Goal: Information Seeking & Learning: Check status

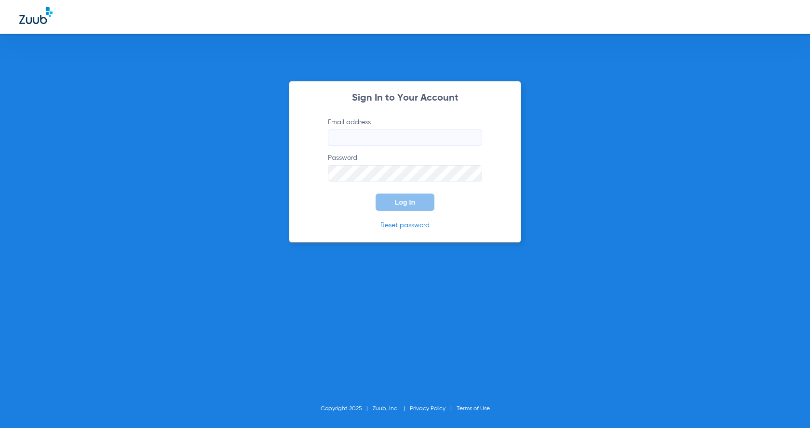
type input "[EMAIL_ADDRESS][DOMAIN_NAME]"
click at [417, 199] on button "Log In" at bounding box center [404, 202] width 59 height 17
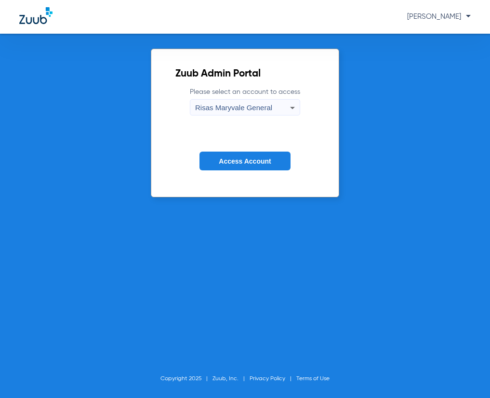
click at [262, 162] on span "Access Account" at bounding box center [245, 162] width 52 height 8
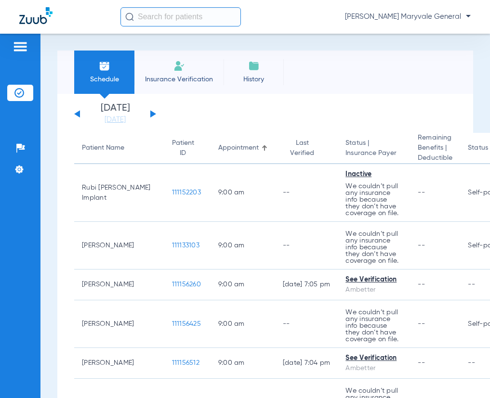
click at [158, 18] on input "text" at bounding box center [180, 16] width 120 height 19
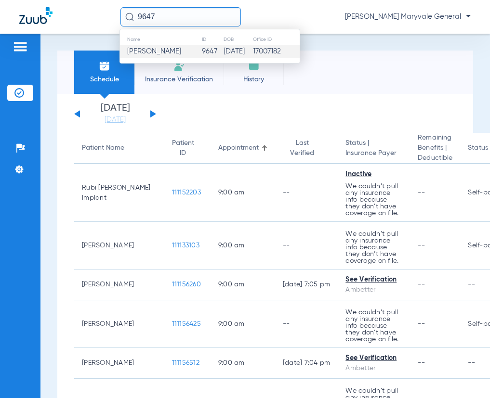
type input "9647"
click at [166, 55] on span "[PERSON_NAME]" at bounding box center [154, 51] width 54 height 7
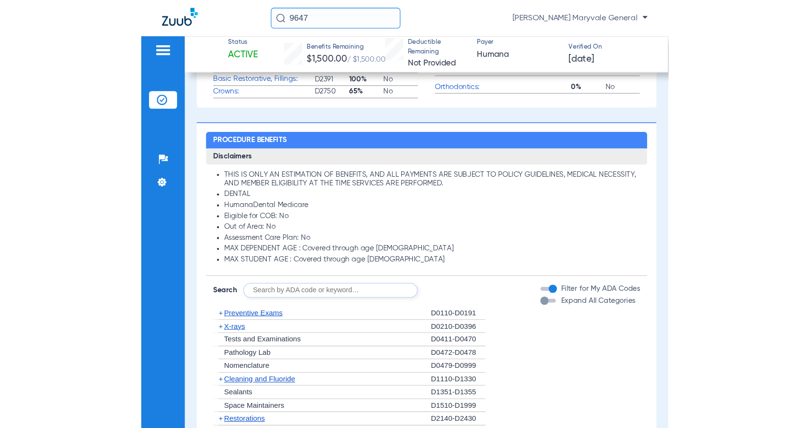
scroll to position [578, 0]
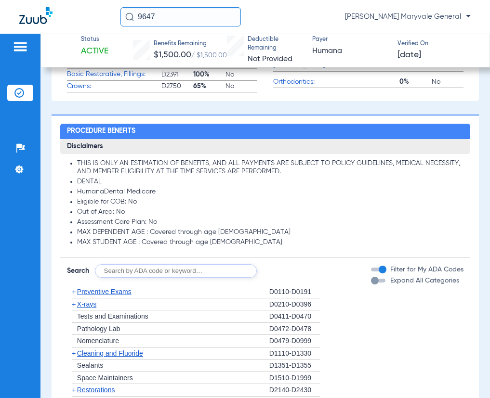
click at [140, 272] on input "text" at bounding box center [176, 271] width 162 height 13
click at [141, 274] on input "text" at bounding box center [176, 271] width 162 height 13
type input "D2740"
click at [300, 267] on button "Search" at bounding box center [293, 271] width 38 height 13
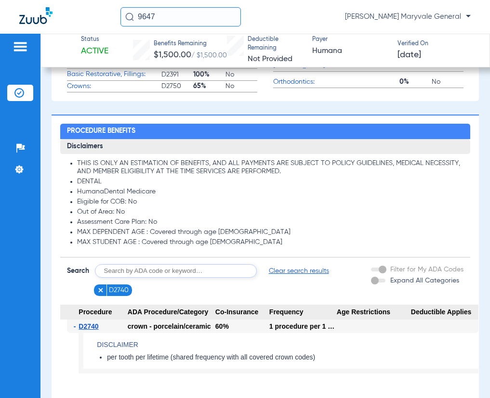
click at [97, 290] on img at bounding box center [100, 290] width 7 height 7
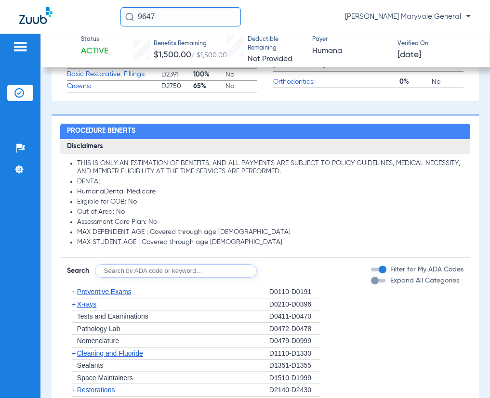
click at [126, 271] on input "text" at bounding box center [176, 271] width 162 height 13
type input "D4341"
click at [287, 265] on button "Search" at bounding box center [293, 271] width 38 height 13
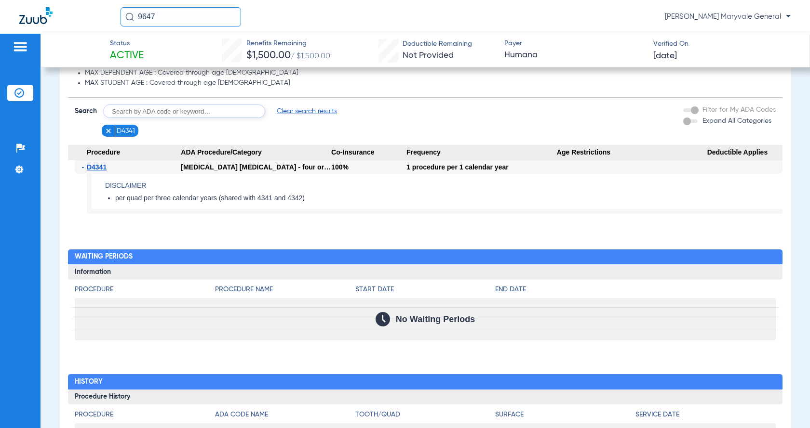
click at [107, 134] on img at bounding box center [108, 131] width 7 height 7
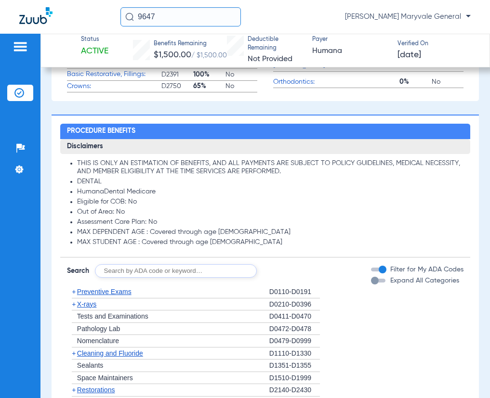
click at [135, 275] on input "text" at bounding box center [176, 271] width 162 height 13
type input "D5120"
click at [288, 268] on button "Search" at bounding box center [293, 271] width 38 height 13
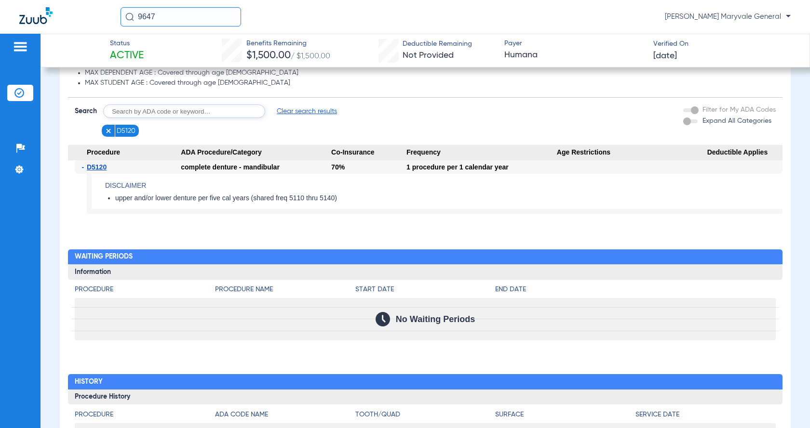
click at [142, 118] on input "text" at bounding box center [184, 111] width 162 height 13
type input "D6010"
click at [305, 118] on button "Search" at bounding box center [301, 111] width 38 height 13
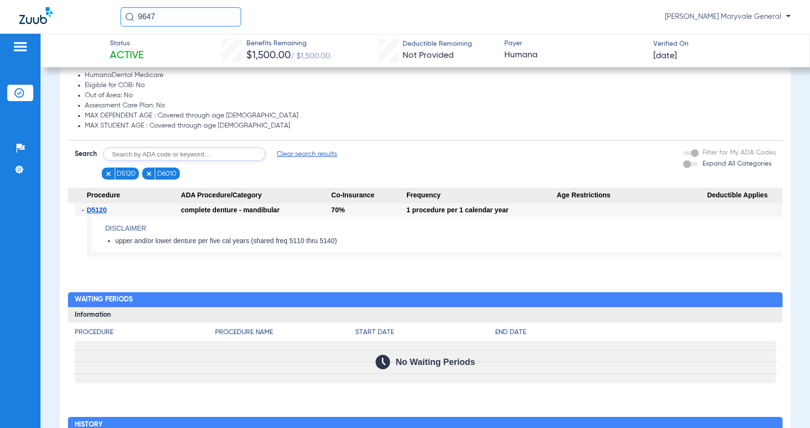
scroll to position [514, 0]
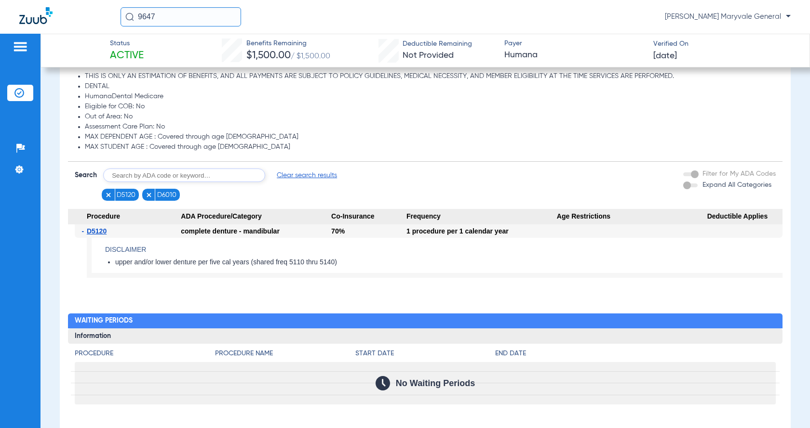
click at [107, 199] on img at bounding box center [108, 195] width 7 height 7
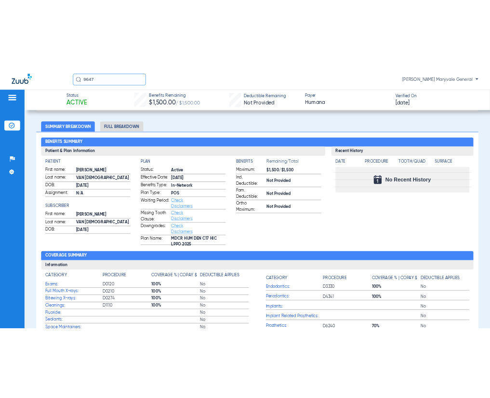
scroll to position [0, 0]
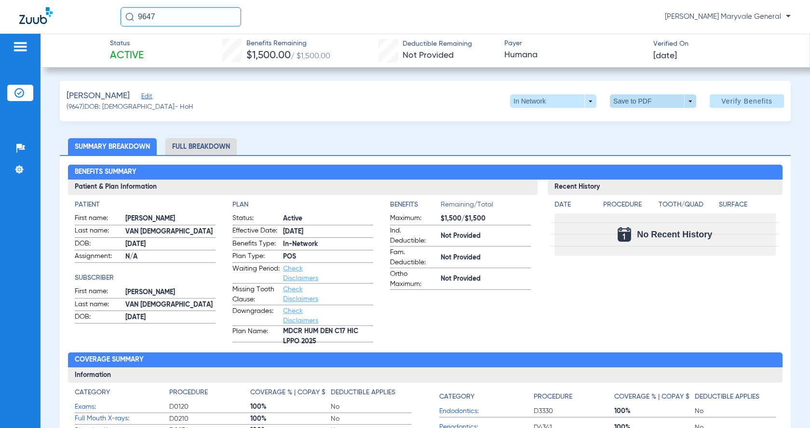
click at [662, 103] on span at bounding box center [653, 100] width 86 height 13
click at [647, 119] on span "Save to PDF" at bounding box center [649, 120] width 38 height 7
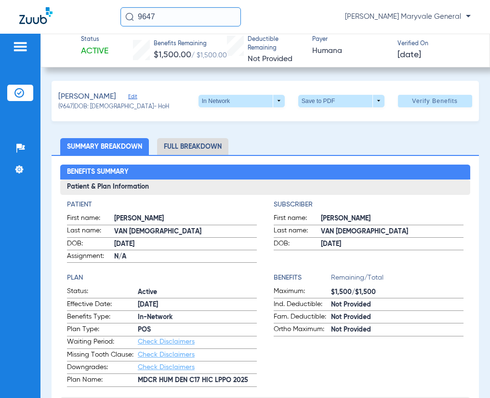
drag, startPoint x: 162, startPoint y: 19, endPoint x: 80, endPoint y: 20, distance: 81.4
click at [94, 18] on div "9647 [PERSON_NAME] Maryvale General" at bounding box center [245, 17] width 490 height 34
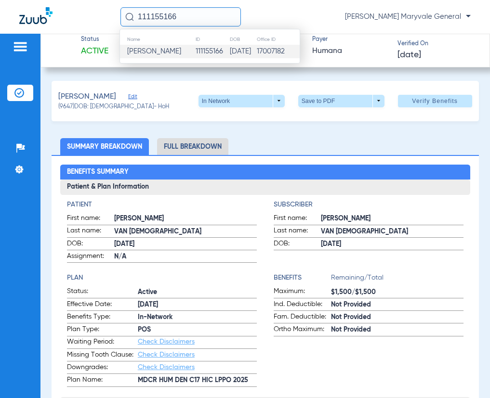
type input "111155166"
click at [147, 55] on span "[PERSON_NAME]" at bounding box center [154, 51] width 54 height 7
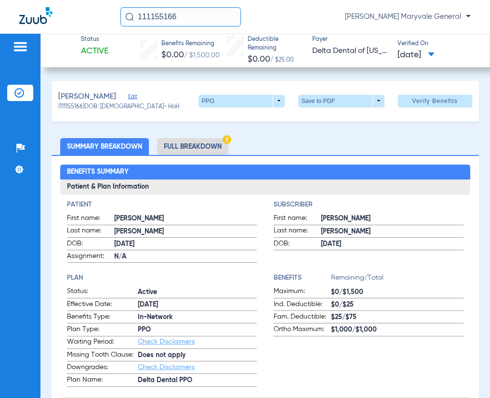
click at [199, 144] on li "Full Breakdown" at bounding box center [192, 146] width 71 height 17
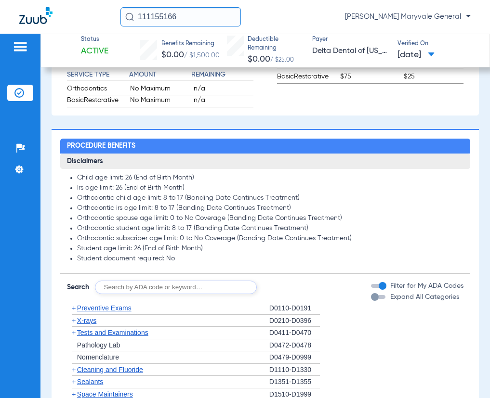
scroll to position [771, 0]
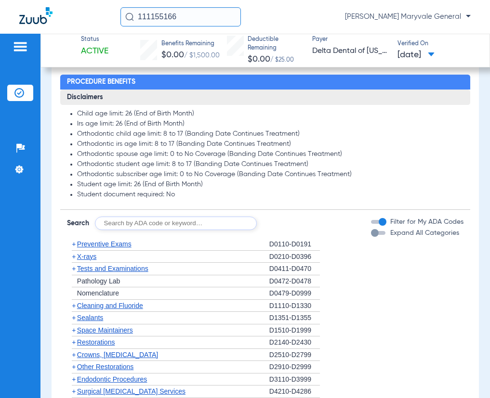
click at [123, 242] on div "Disclaimers Child age limit: 26 (End of Birth Month) Irs age limit: 26 (End of …" at bounding box center [265, 324] width 410 height 468
click at [125, 230] on input "text" at bounding box center [176, 223] width 162 height 13
type input "D6010"
click at [278, 230] on button "Search" at bounding box center [293, 223] width 38 height 13
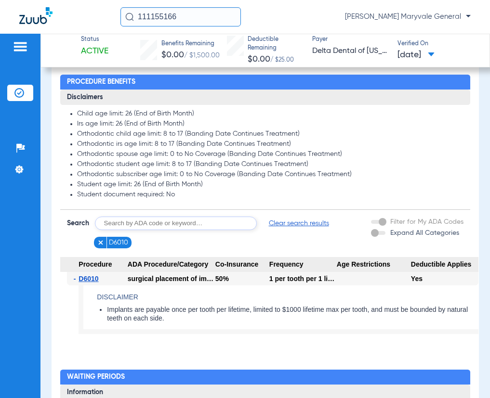
click at [123, 230] on input "text" at bounding box center [176, 223] width 162 height 13
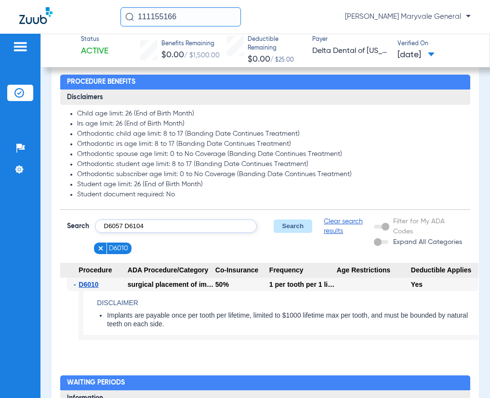
type input "D6057 D6104"
click at [303, 232] on button "Search" at bounding box center [293, 226] width 38 height 13
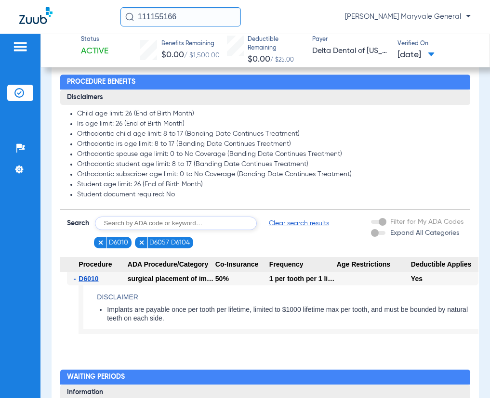
click at [142, 246] on img at bounding box center [141, 242] width 7 height 7
click at [103, 246] on img at bounding box center [100, 242] width 7 height 7
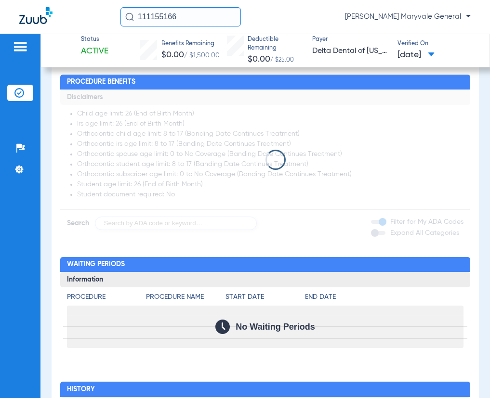
click at [119, 230] on app-loading-indicator at bounding box center [265, 160] width 410 height 141
click at [121, 230] on app-loading-indicator at bounding box center [265, 160] width 410 height 141
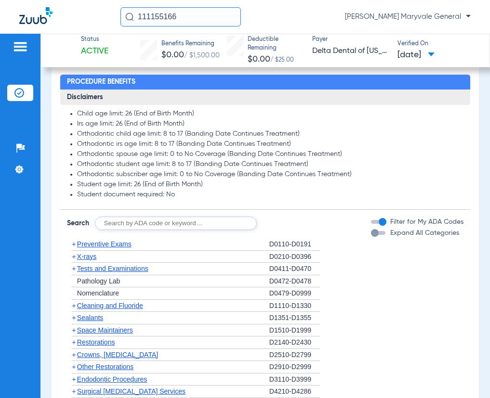
click at [124, 230] on input "text" at bounding box center [176, 223] width 162 height 13
type input "D6057"
click at [307, 230] on button "Search" at bounding box center [293, 223] width 38 height 13
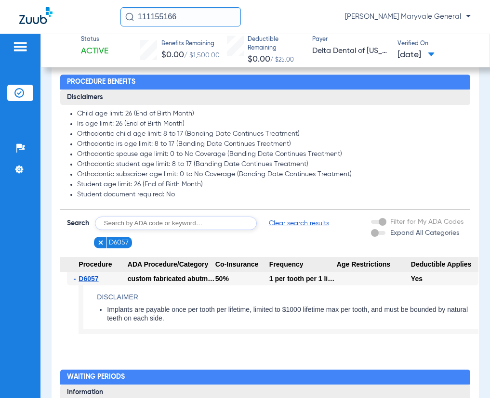
click at [100, 246] on img at bounding box center [100, 242] width 7 height 7
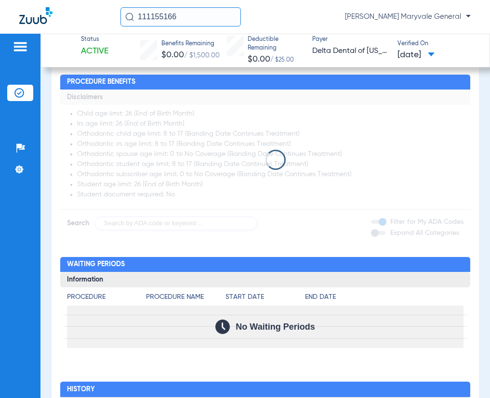
click at [124, 230] on app-loading-indicator at bounding box center [265, 160] width 410 height 141
click at [129, 230] on app-loading-indicator at bounding box center [265, 160] width 410 height 141
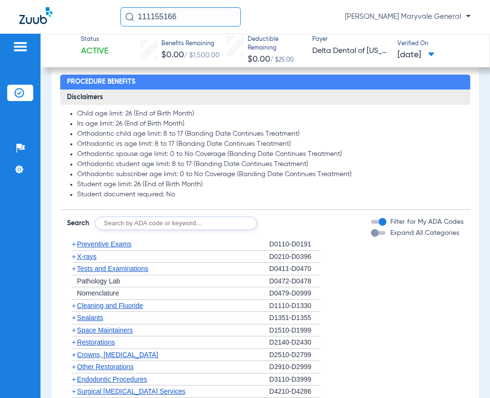
click at [131, 230] on input "text" at bounding box center [176, 223] width 162 height 13
type input "D6104"
click at [299, 230] on button "Search" at bounding box center [293, 223] width 38 height 13
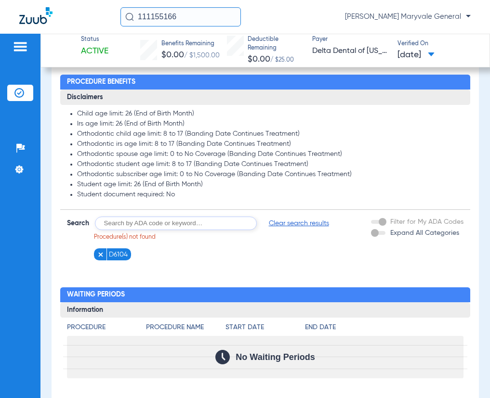
click at [102, 258] on img at bounding box center [100, 255] width 7 height 7
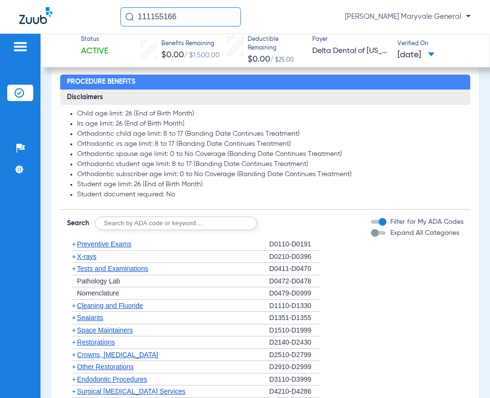
click at [134, 230] on input "text" at bounding box center [176, 223] width 162 height 13
type input "D7953"
click at [300, 230] on button "Search" at bounding box center [293, 223] width 38 height 13
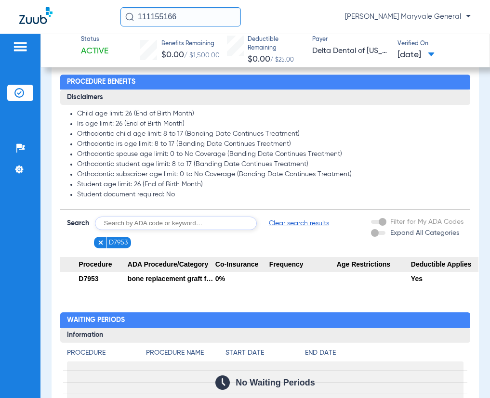
click at [100, 246] on img at bounding box center [100, 242] width 7 height 7
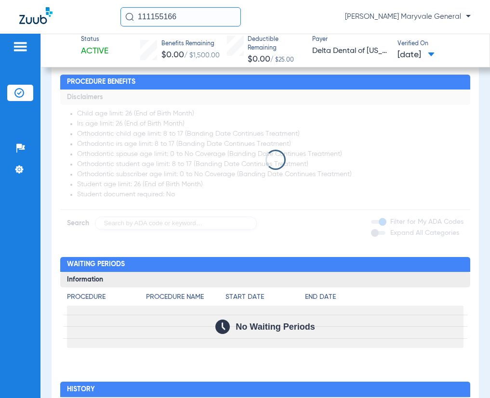
click at [114, 230] on app-loading-indicator at bounding box center [265, 160] width 410 height 141
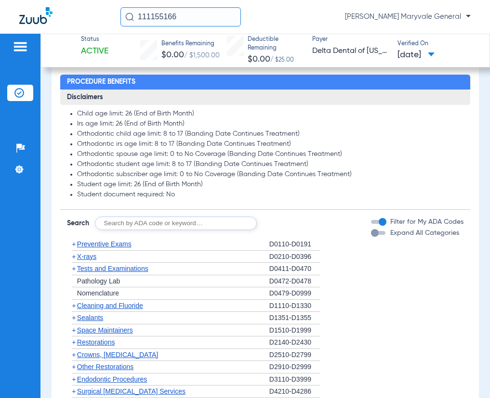
click at [118, 230] on input "text" at bounding box center [176, 223] width 162 height 13
type input "D3428"
click at [277, 230] on button "Search" at bounding box center [293, 223] width 38 height 13
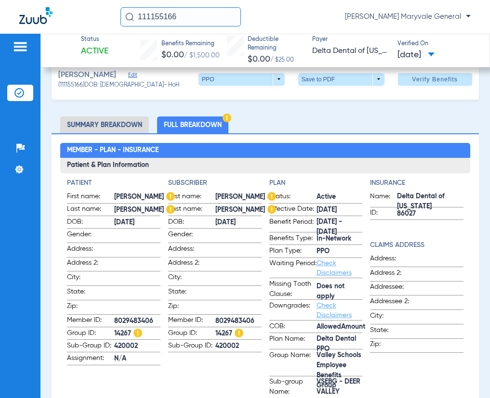
scroll to position [0, 0]
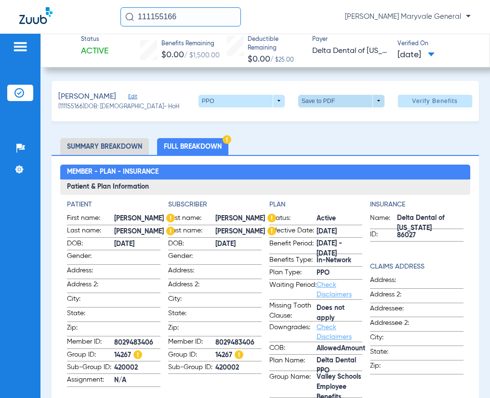
click at [330, 102] on span at bounding box center [341, 101] width 23 height 23
click at [326, 117] on span "Save to PDF" at bounding box center [338, 120] width 38 height 7
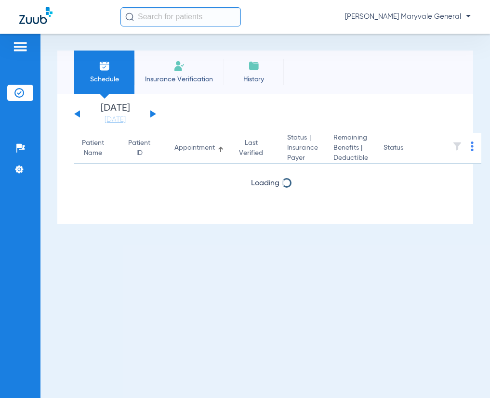
click at [153, 15] on input "text" at bounding box center [180, 16] width 120 height 19
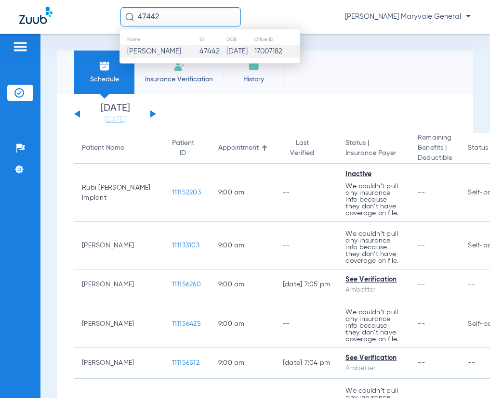
type input "47442"
click at [163, 51] on span "Mayra Licon" at bounding box center [154, 51] width 54 height 7
